Goal: Information Seeking & Learning: Check status

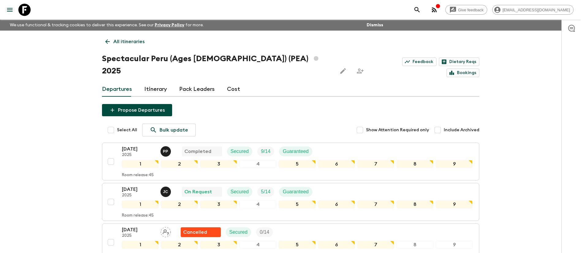
click at [126, 38] on p "All itineraries" at bounding box center [128, 41] width 31 height 7
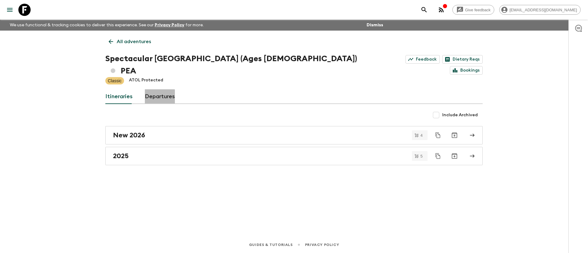
click at [156, 89] on link "Departures" at bounding box center [160, 96] width 30 height 15
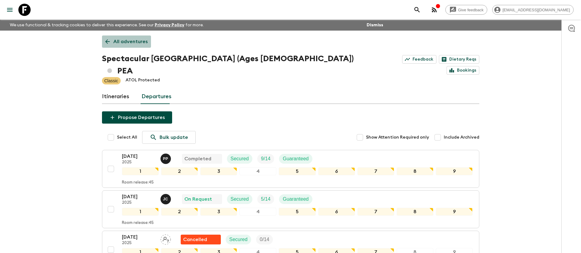
click at [139, 42] on p "All adventures" at bounding box center [130, 41] width 34 height 7
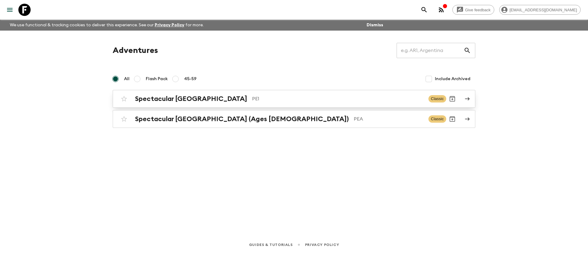
click at [150, 103] on h2 "Spectacular [GEOGRAPHIC_DATA]" at bounding box center [191, 99] width 112 height 8
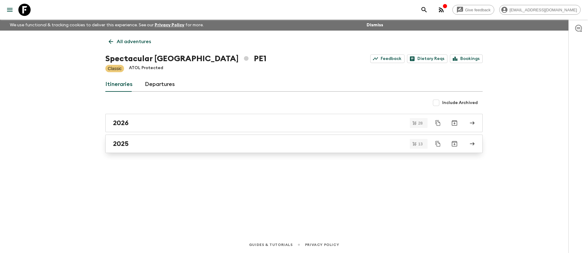
click at [141, 144] on div "2025" at bounding box center [288, 144] width 350 height 8
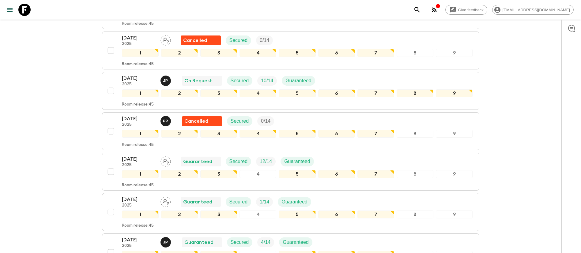
scroll to position [367, 0]
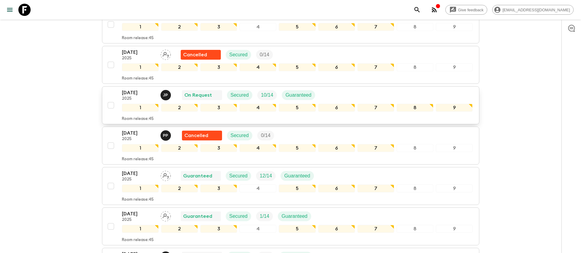
click at [355, 97] on div "[DATE] 2025 J P On Request Secured 10 / 14 Guaranteed" at bounding box center [297, 95] width 351 height 12
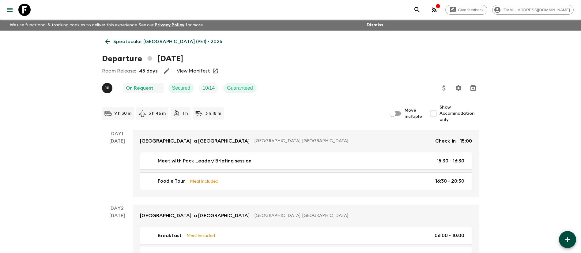
click at [197, 70] on link "View Manifest" at bounding box center [193, 71] width 33 height 6
